Goal: Check status: Check status

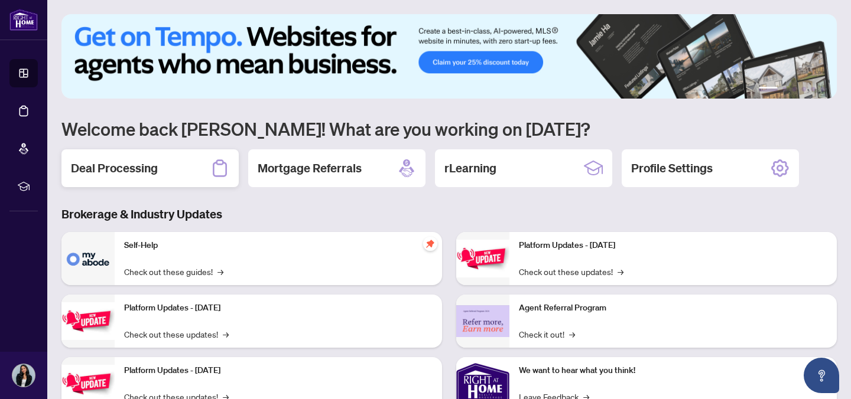
click at [198, 172] on div "Deal Processing" at bounding box center [149, 168] width 177 height 38
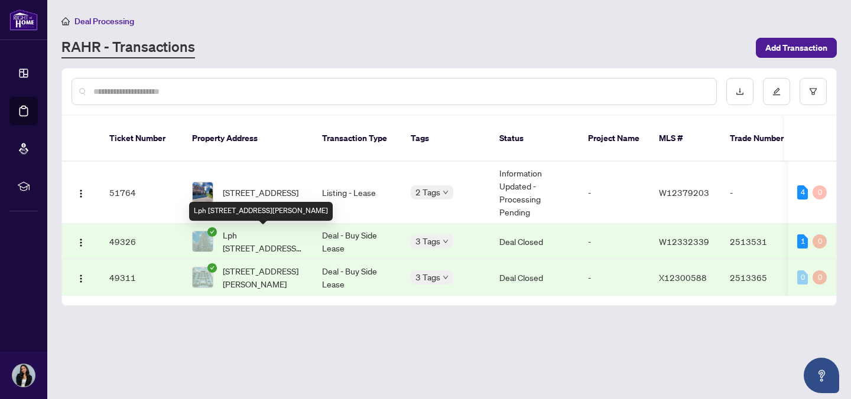
click at [278, 240] on span "Lph [STREET_ADDRESS][PERSON_NAME]" at bounding box center [263, 242] width 80 height 26
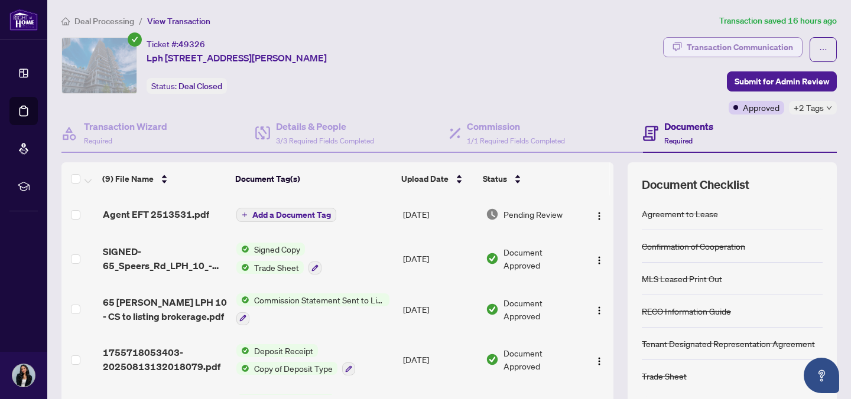
click at [719, 45] on div "Transaction Communication" at bounding box center [739, 47] width 106 height 19
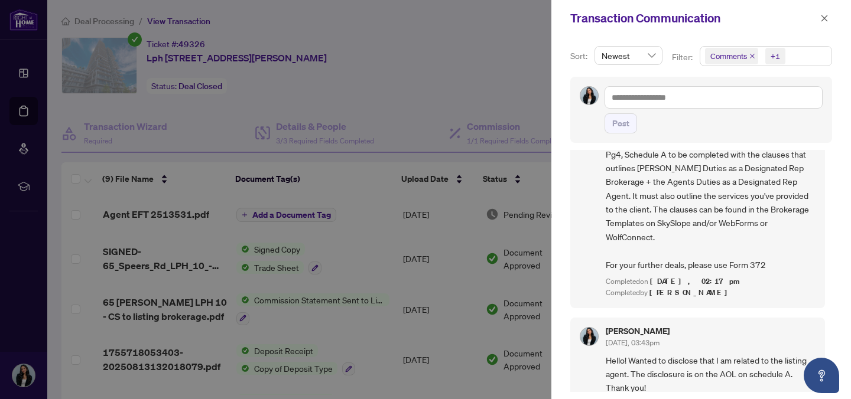
scroll to position [963, 0]
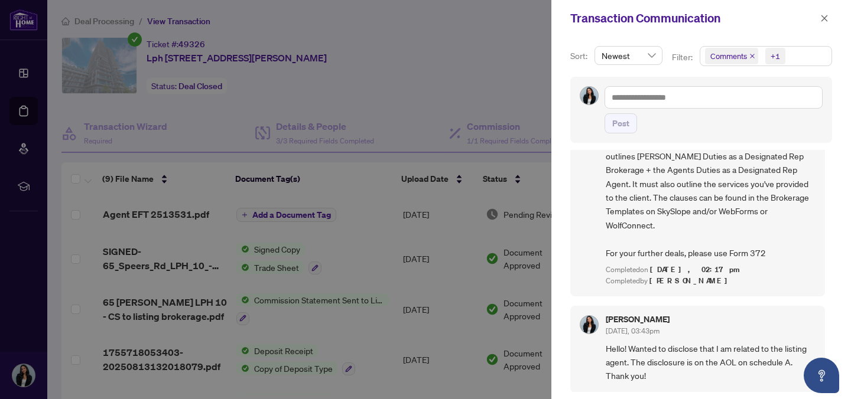
click at [445, 66] on div at bounding box center [425, 199] width 851 height 399
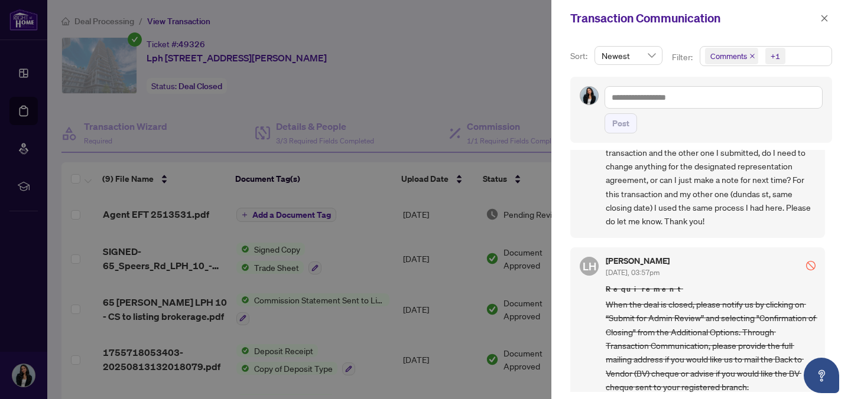
scroll to position [0, 0]
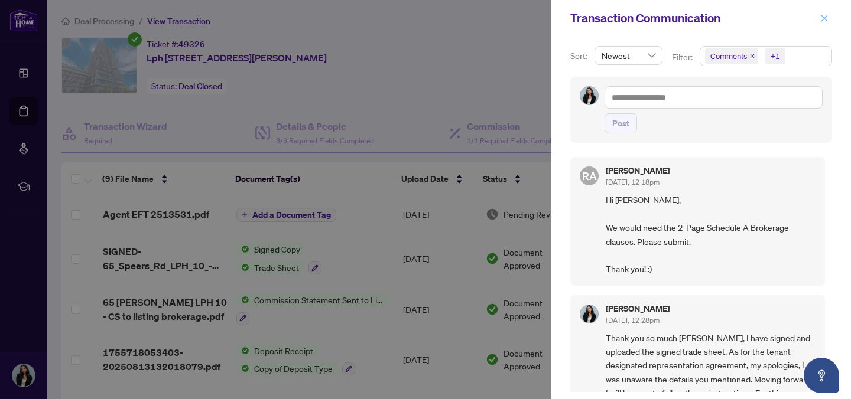
click at [822, 15] on icon "close" at bounding box center [824, 18] width 8 height 8
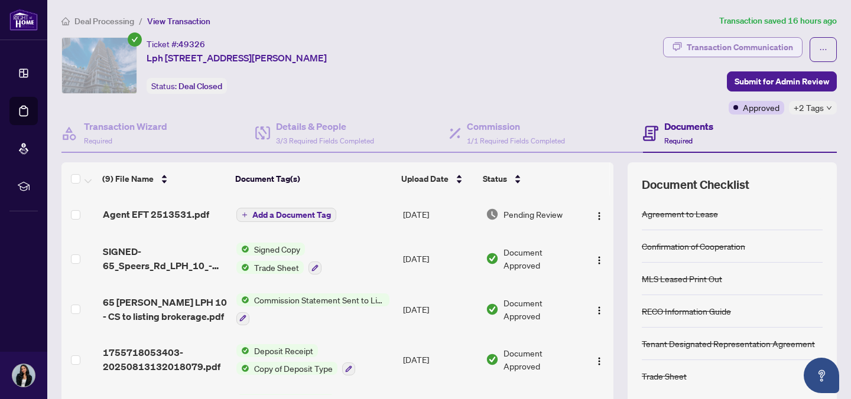
click at [729, 50] on div "Transaction Communication" at bounding box center [739, 47] width 106 height 19
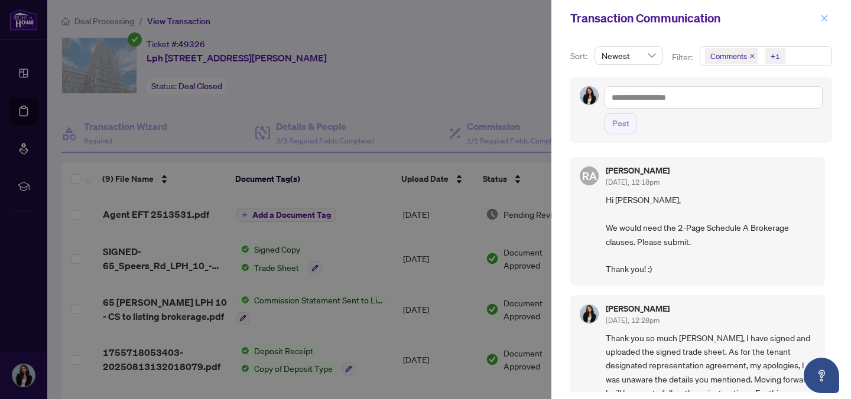
click at [828, 19] on button "button" at bounding box center [823, 18] width 15 height 14
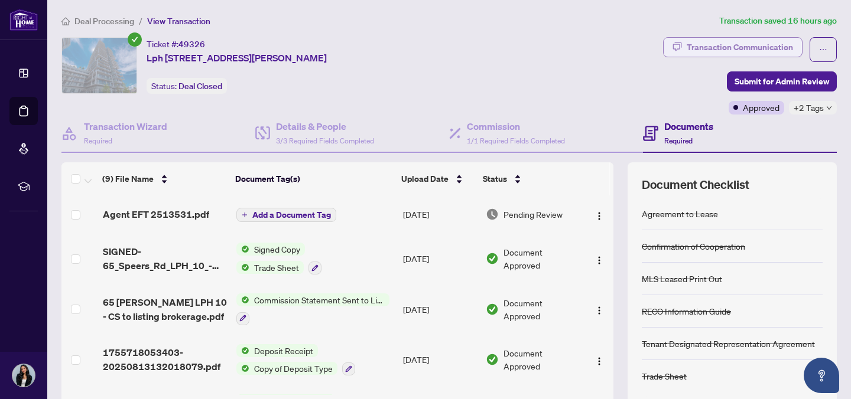
click at [752, 50] on div "Transaction Communication" at bounding box center [739, 47] width 106 height 19
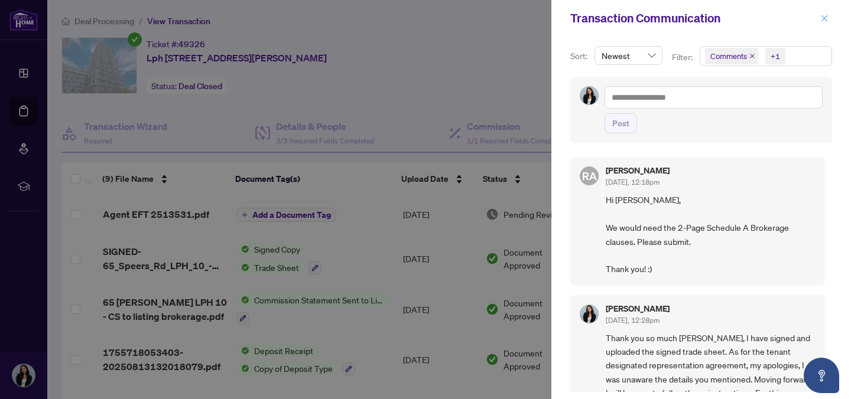
click at [823, 15] on icon "close" at bounding box center [824, 18] width 8 height 8
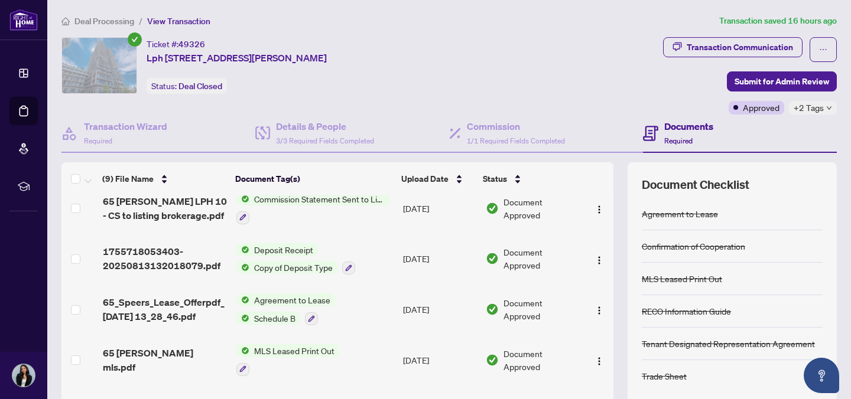
scroll to position [241, 0]
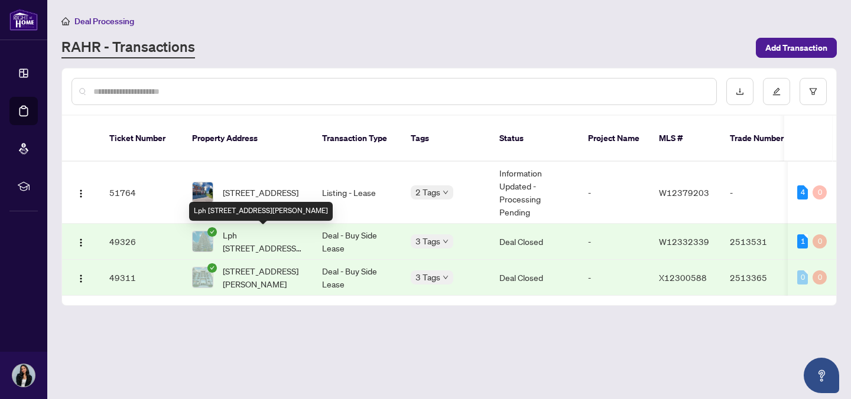
click at [276, 244] on span "Lph [STREET_ADDRESS][PERSON_NAME]" at bounding box center [263, 242] width 80 height 26
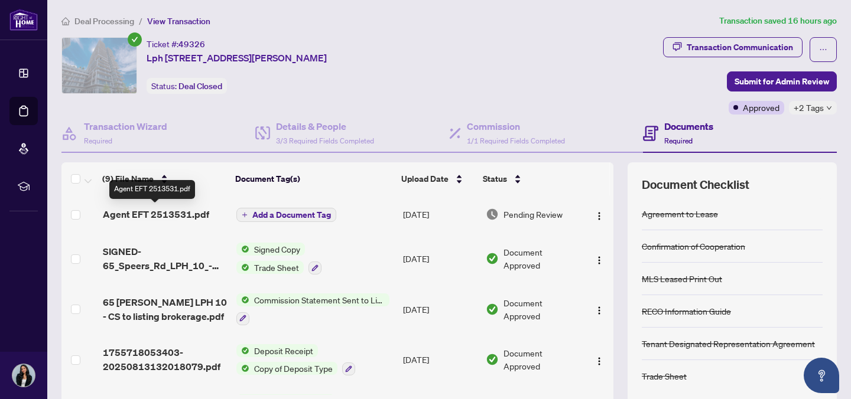
click at [174, 212] on span "Agent EFT 2513531.pdf" at bounding box center [156, 214] width 106 height 14
